Goal: Transaction & Acquisition: Purchase product/service

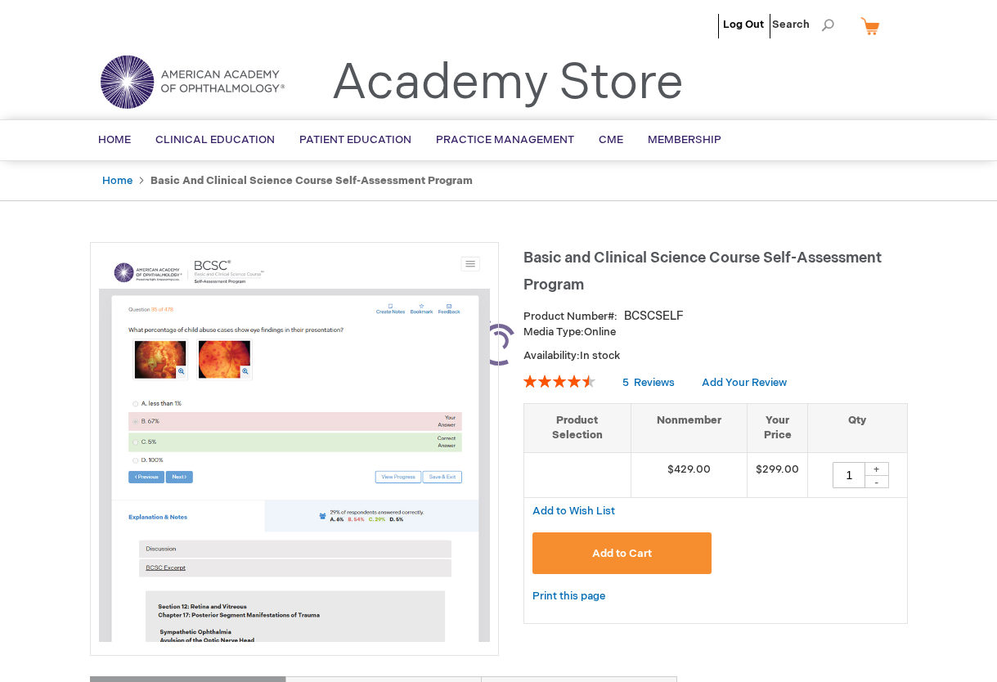
type input "1"
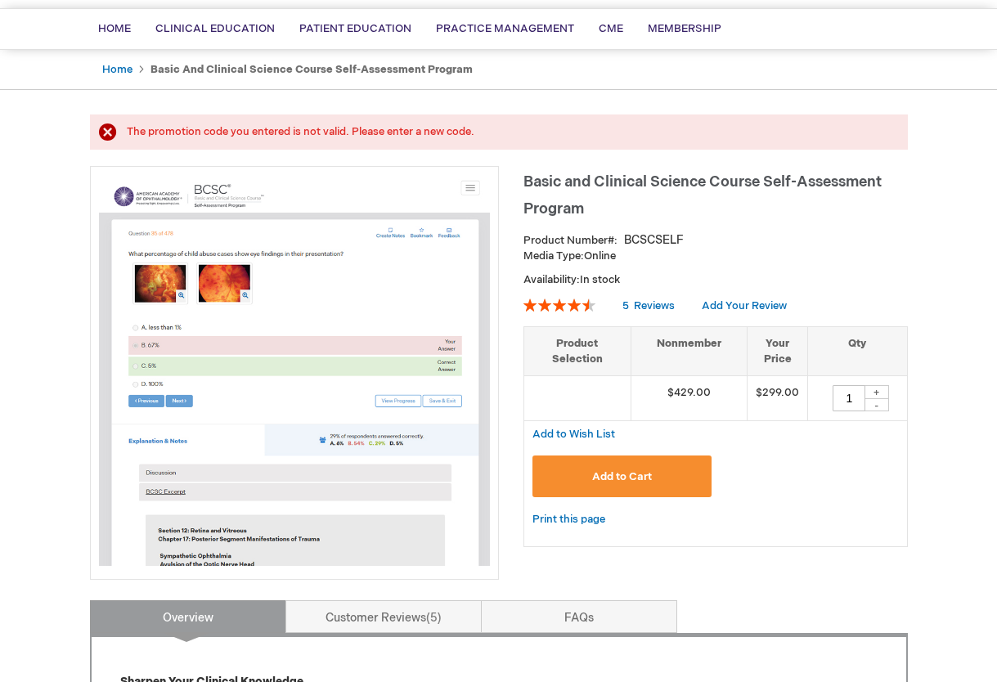
scroll to position [119, 0]
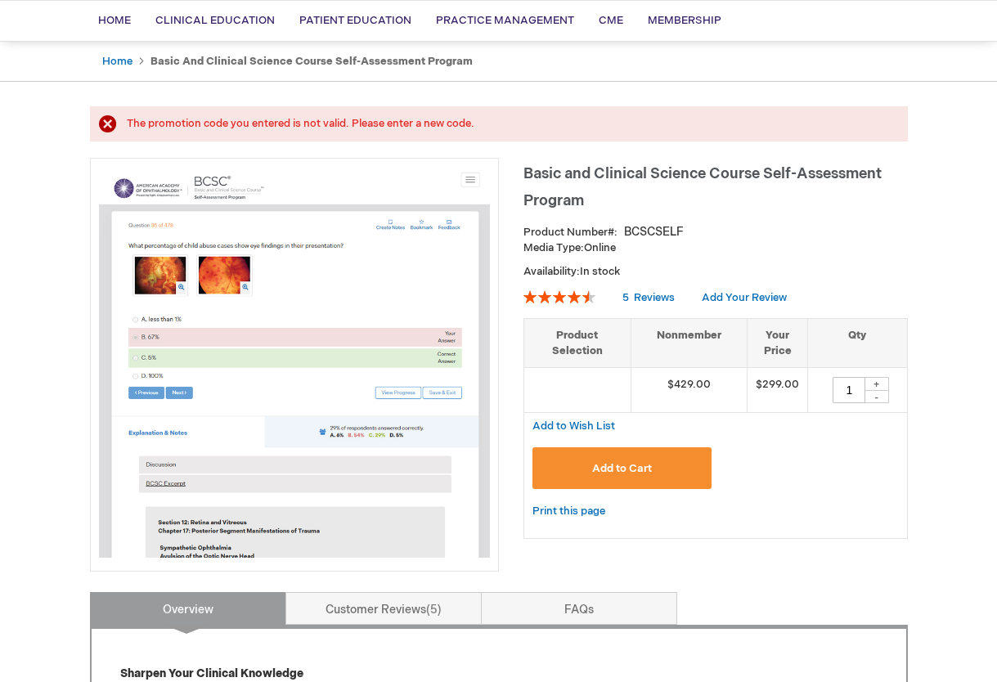
click at [636, 470] on span "Add to Cart" at bounding box center [622, 468] width 60 height 13
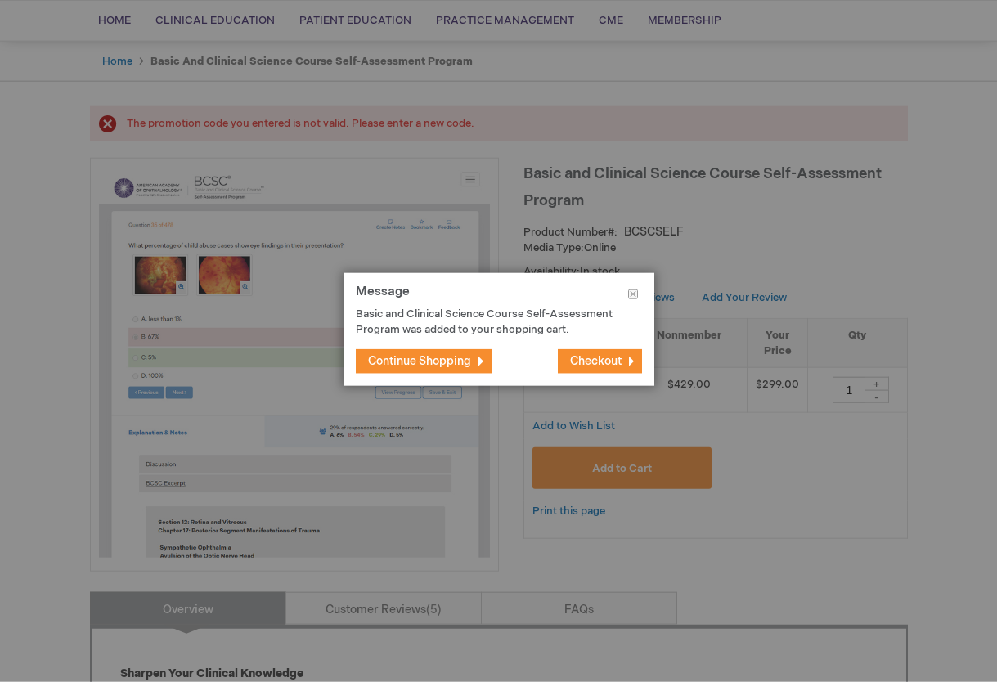
click at [587, 358] on span "Checkout" at bounding box center [596, 361] width 52 height 14
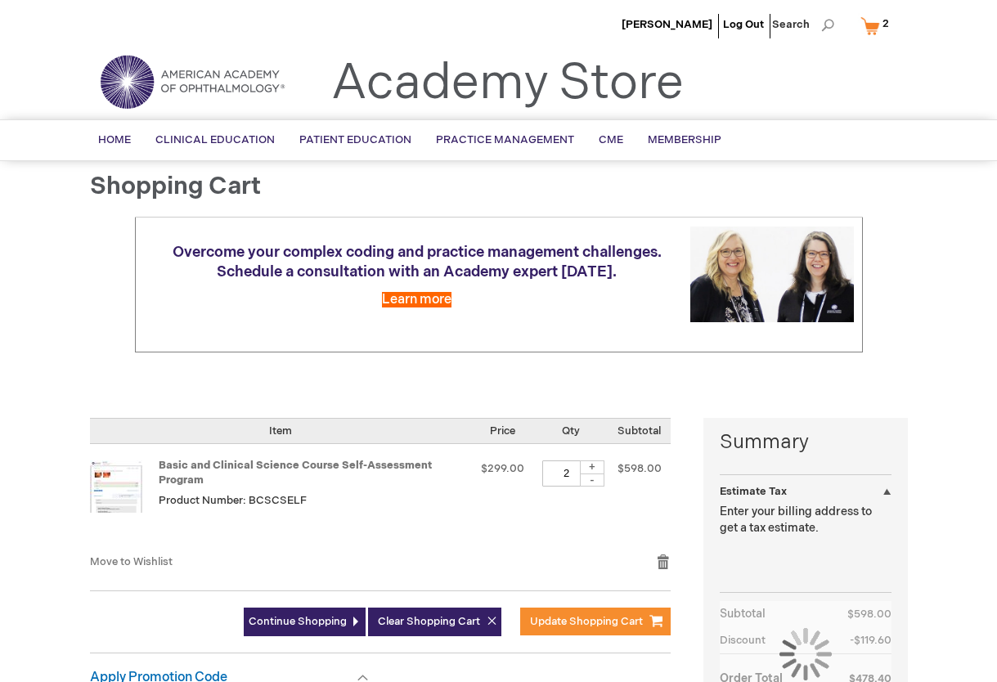
select select "US"
select select "43"
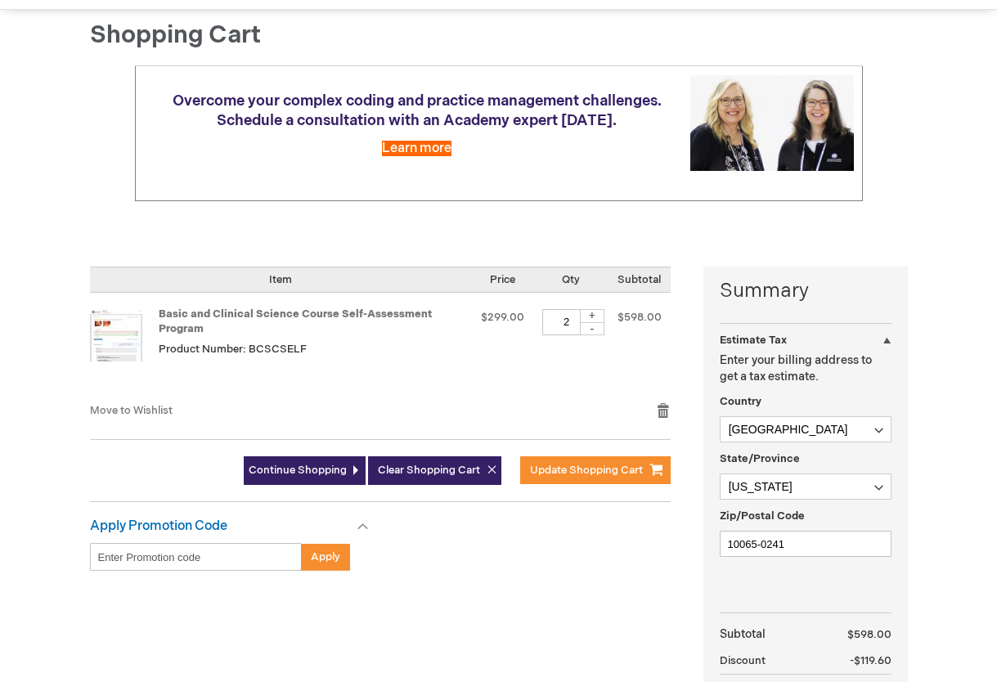
scroll to position [164, 0]
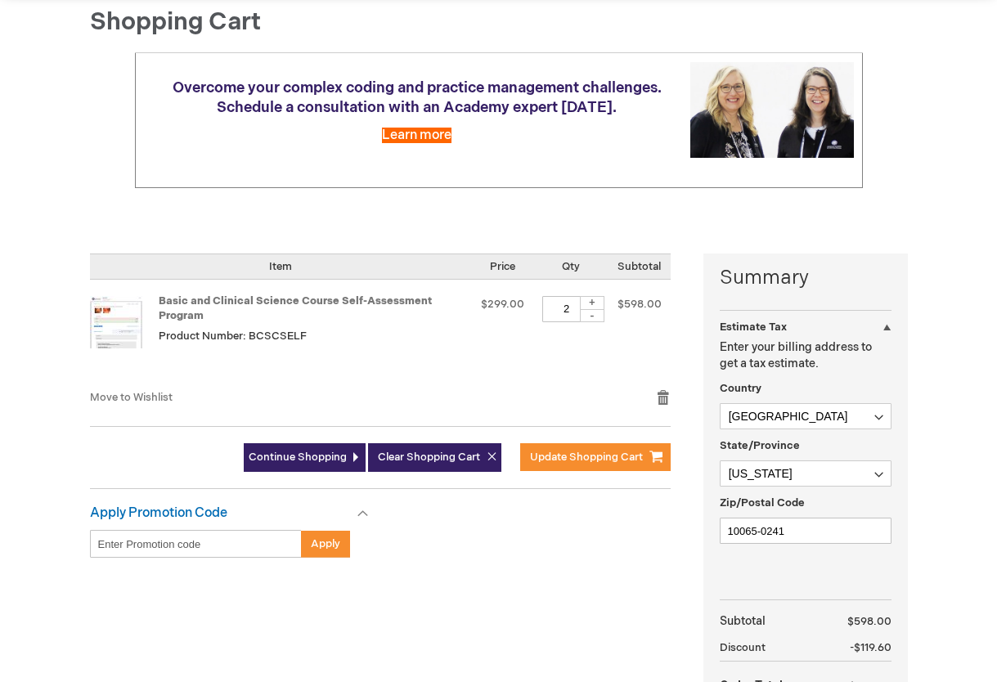
click at [213, 530] on input "Enter discount code" at bounding box center [196, 544] width 212 height 28
click at [595, 309] on div "-" at bounding box center [592, 315] width 25 height 13
type input "1"
click at [387, 344] on div "Basic and Clinical Science Course Self-Assessment Program Product Number: BCSCS…" at bounding box center [312, 334] width 307 height 77
click at [504, 298] on span "$299.00" at bounding box center [502, 304] width 43 height 13
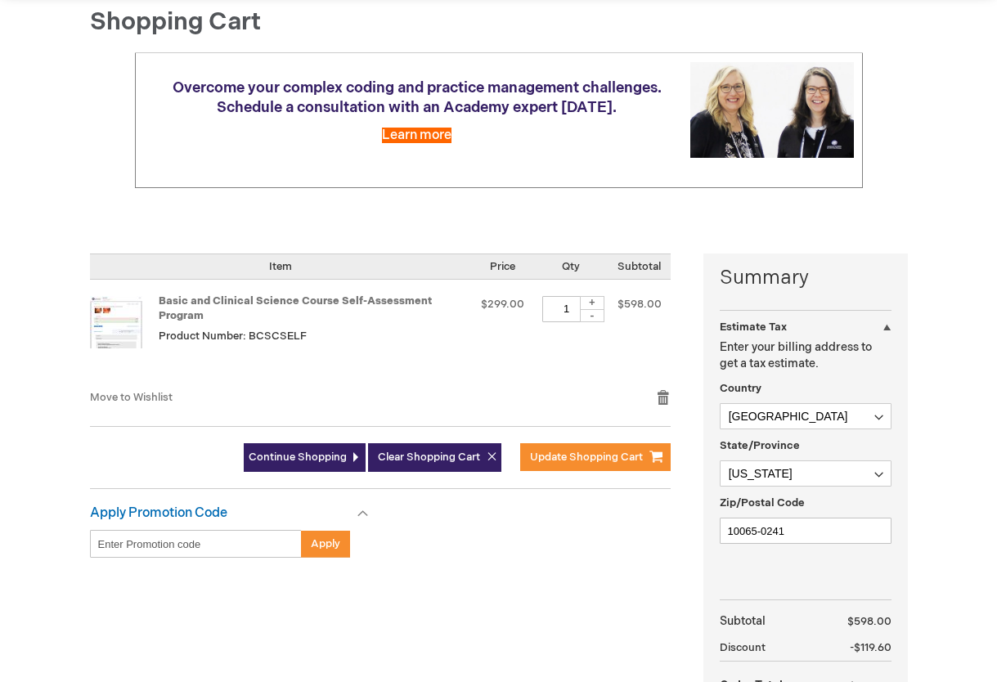
click at [465, 344] on div "Basic and Clinical Science Course Self-Assessment Program Product Number: BCSCS…" at bounding box center [312, 334] width 307 height 77
click at [559, 451] on span "Update Shopping Cart" at bounding box center [586, 457] width 113 height 13
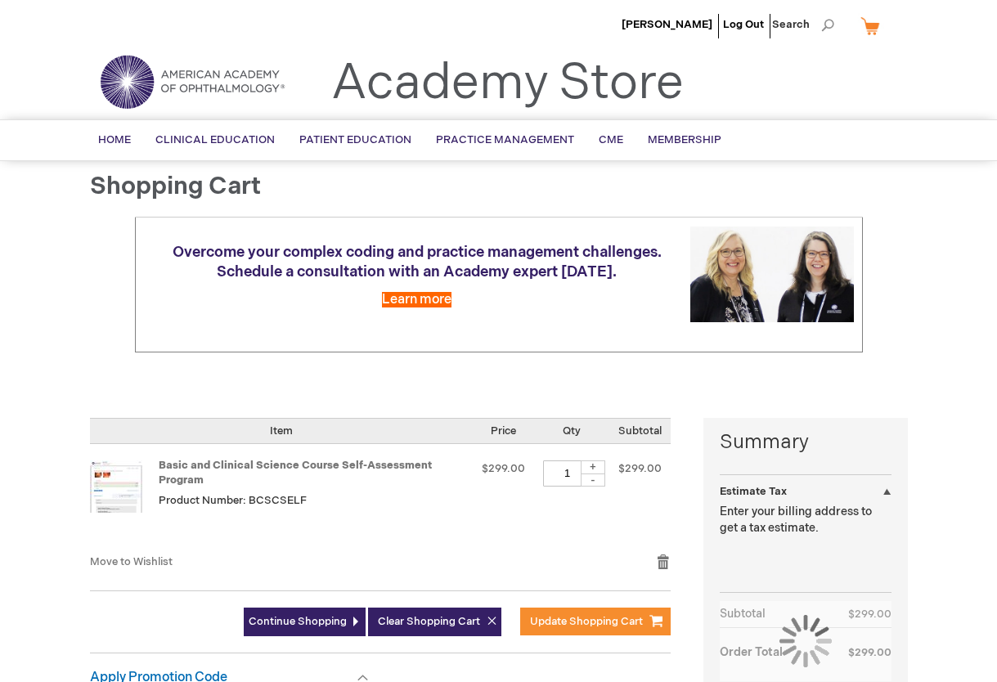
select select "US"
select select "43"
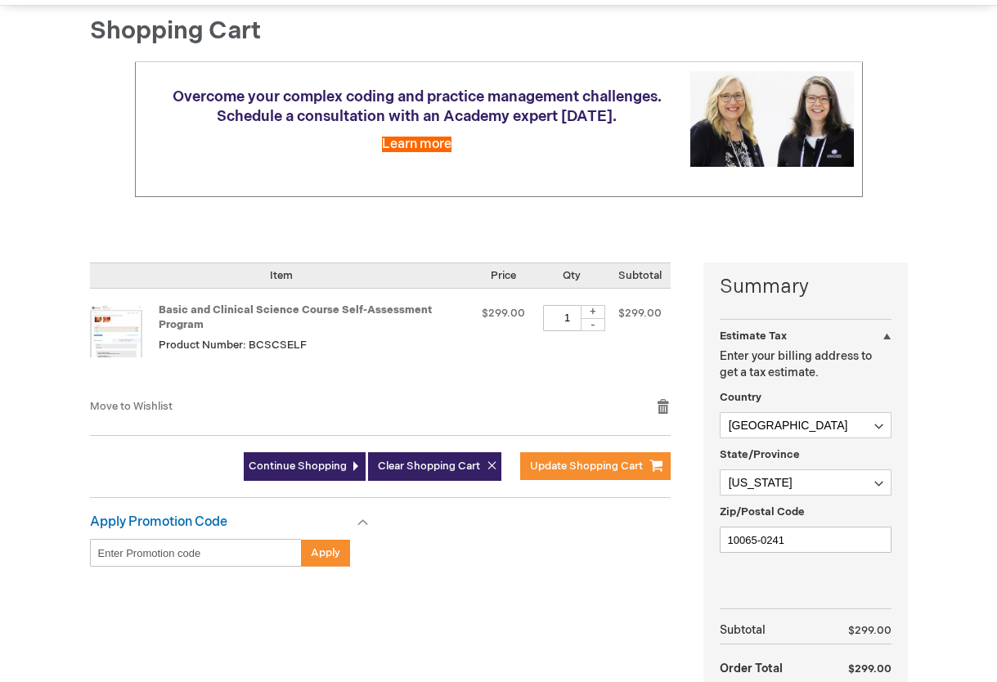
scroll to position [159, 0]
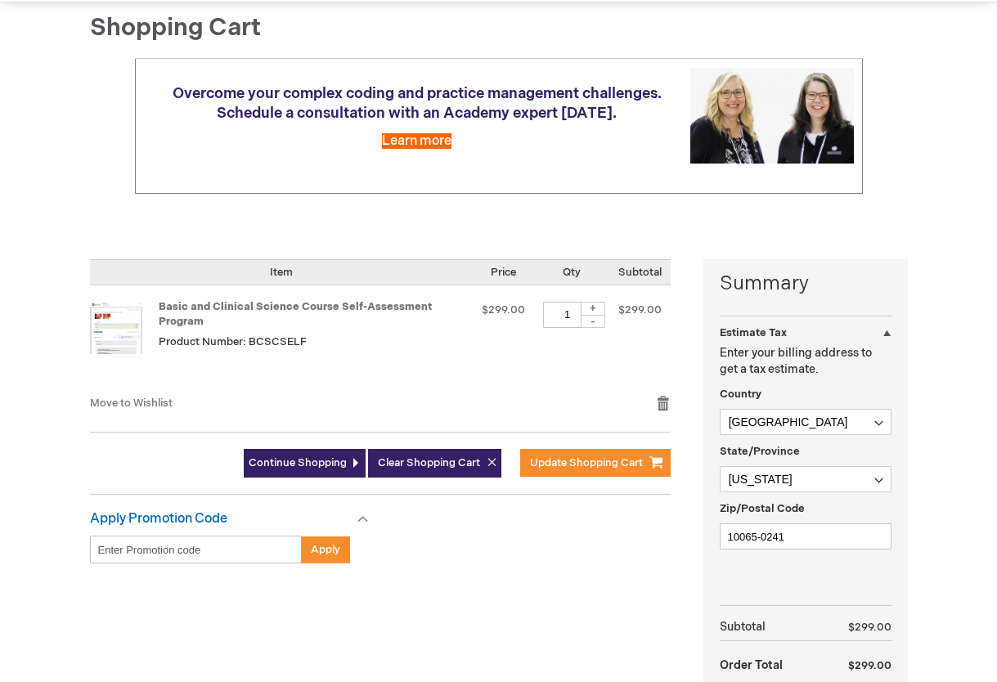
click at [214, 536] on input "Enter discount code" at bounding box center [196, 550] width 212 height 28
type input "19GjDwMGKZfKfDeo4aWHg"
click at [331, 543] on span "Apply" at bounding box center [325, 549] width 29 height 13
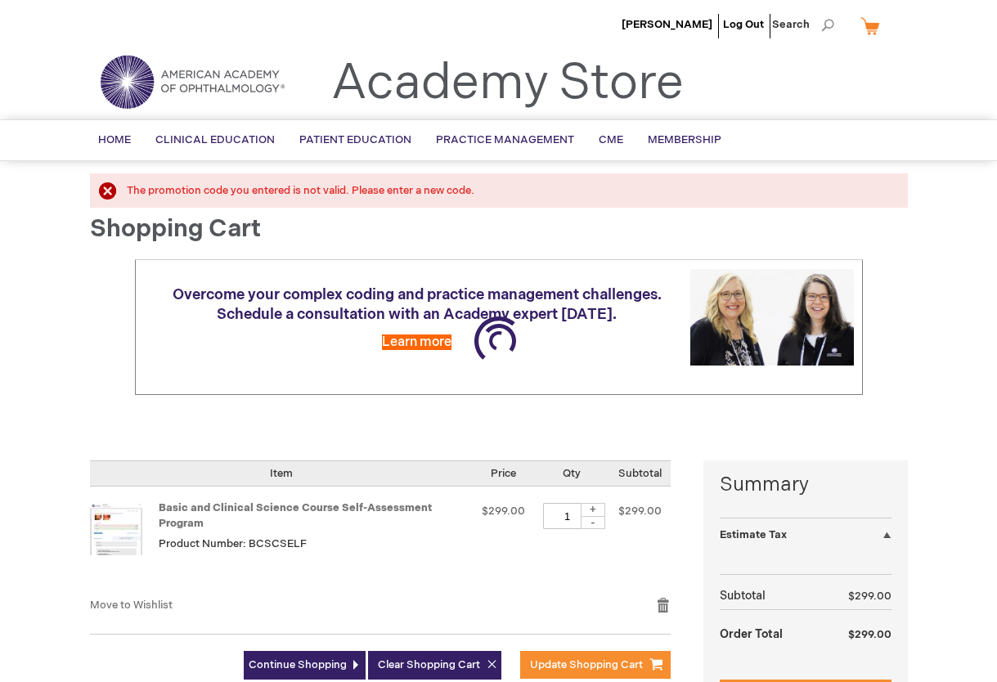
select select "US"
select select "43"
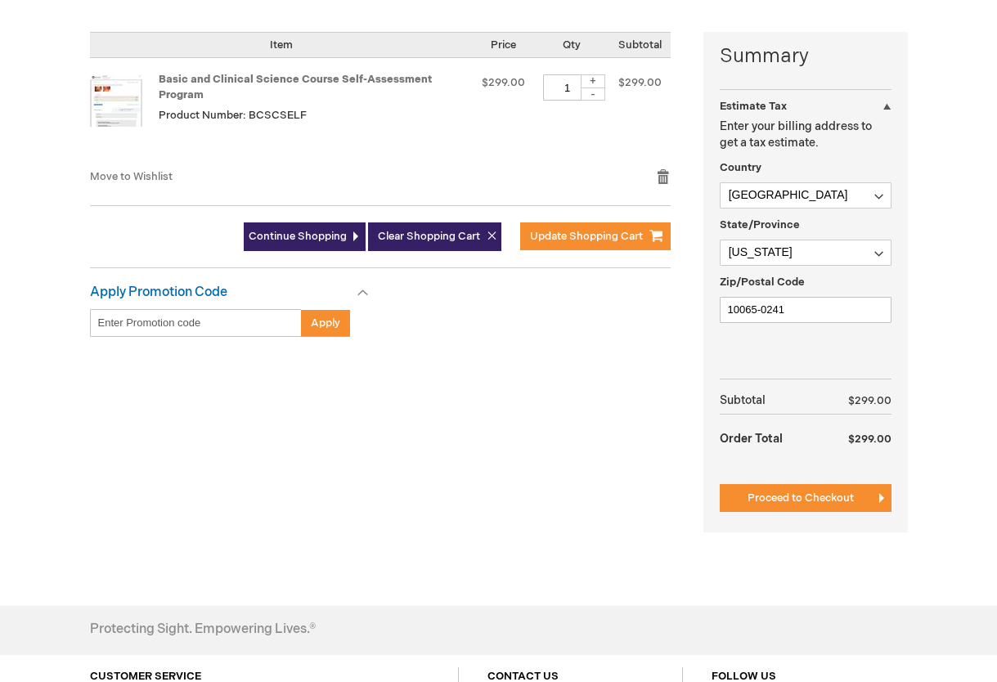
scroll to position [404, 0]
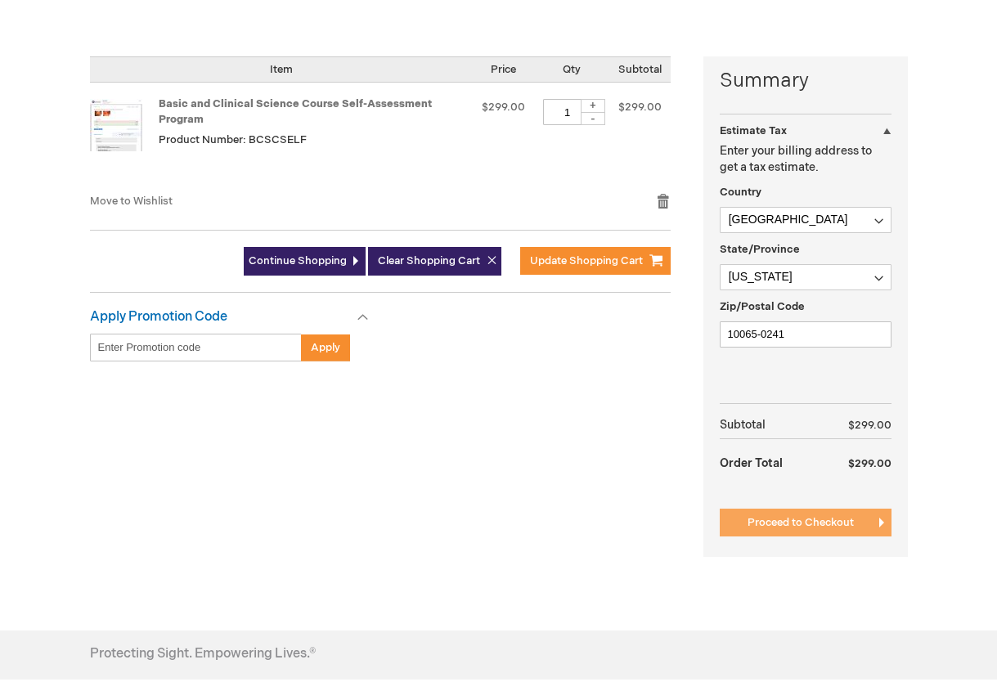
click at [770, 516] on span "Proceed to Checkout" at bounding box center [801, 522] width 106 height 13
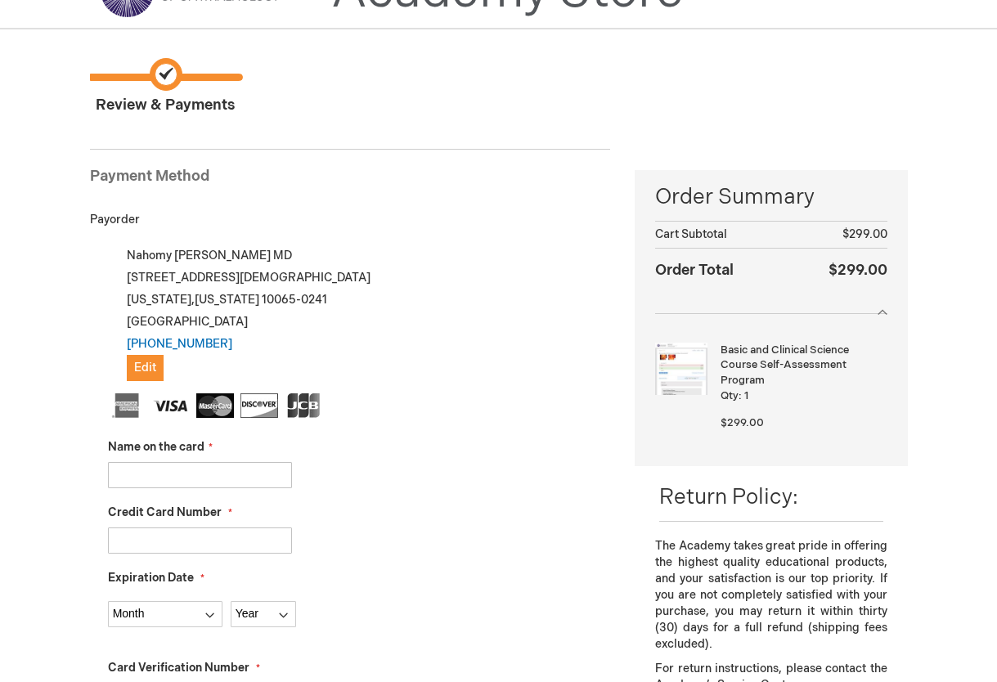
scroll to position [82, 0]
